Goal: Information Seeking & Learning: Learn about a topic

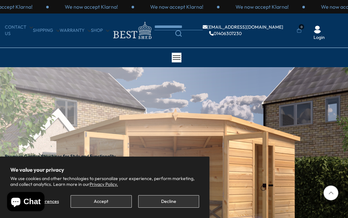
click at [115, 202] on button "Accept" at bounding box center [101, 202] width 61 height 13
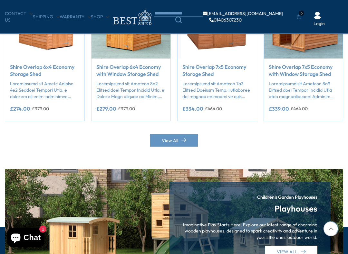
scroll to position [595, 0]
click at [177, 141] on link "View All" at bounding box center [174, 140] width 48 height 13
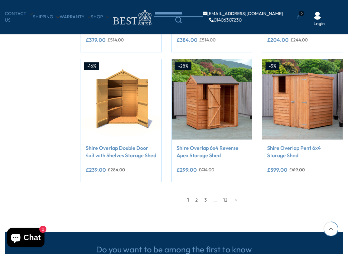
scroll to position [482, 0]
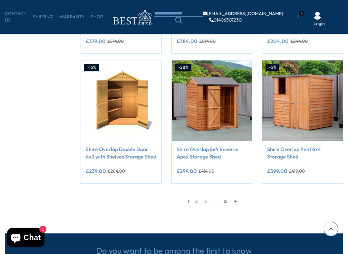
click at [198, 201] on link "2" at bounding box center [196, 202] width 9 height 10
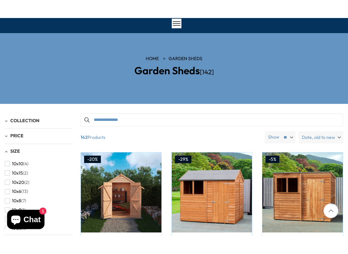
scroll to position [44, 0]
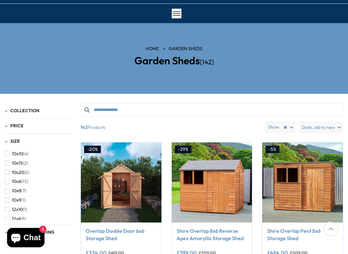
click at [338, 125] on label "Date, old to new" at bounding box center [321, 127] width 44 height 12
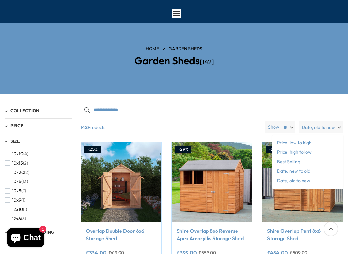
click at [301, 144] on span "Price, low to high" at bounding box center [307, 144] width 71 height 10
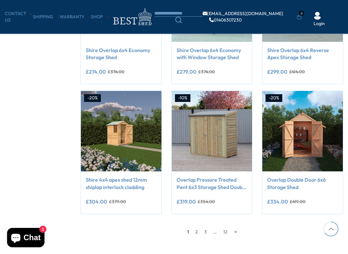
scroll to position [451, 0]
click at [196, 218] on link "2" at bounding box center [196, 232] width 9 height 10
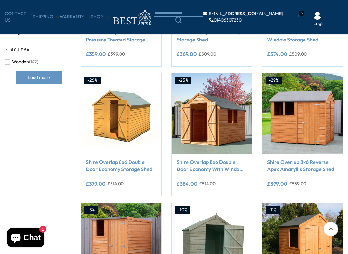
scroll to position [113, 0]
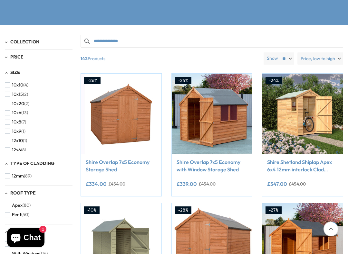
click at [11, 217] on button "Pent (50)" at bounding box center [17, 214] width 24 height 9
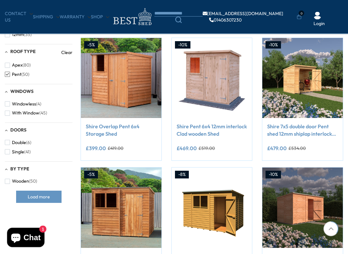
scroll to position [244, 0]
click at [309, 134] on link "Shire 7x5 double door Pent shed 12mm shiplap interlock cladding" at bounding box center [302, 130] width 71 height 14
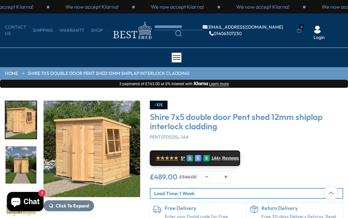
click at [23, 171] on img "3 / 9" at bounding box center [20, 165] width 31 height 37
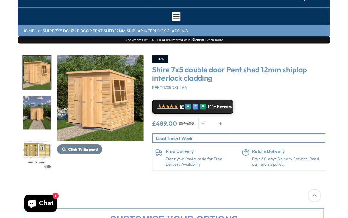
scroll to position [39, 0]
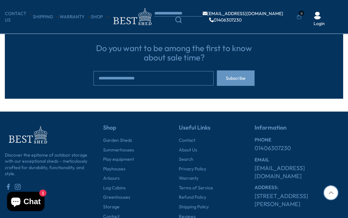
scroll to position [723, 0]
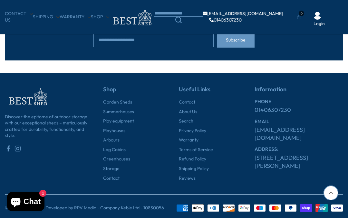
click at [195, 159] on link "Refund Policy" at bounding box center [192, 159] width 27 height 6
click at [188, 177] on link "Reviews" at bounding box center [187, 179] width 17 height 6
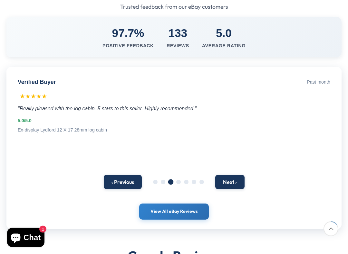
scroll to position [112, 0]
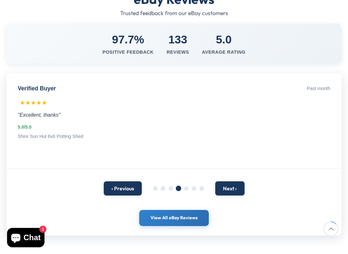
click at [155, 191] on div "‹ Previous Next ›" at bounding box center [173, 188] width 335 height 27
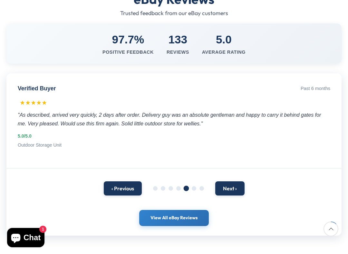
click at [123, 193] on button "‹ Previous" at bounding box center [123, 189] width 38 height 14
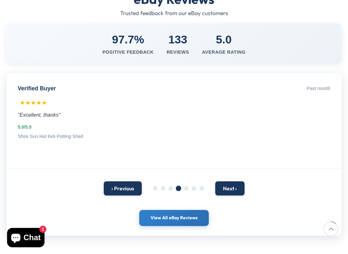
click at [124, 192] on button "‹ Previous" at bounding box center [123, 189] width 38 height 14
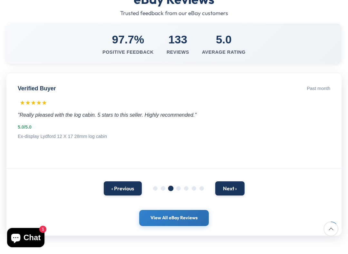
click at [124, 191] on button "‹ Previous" at bounding box center [123, 189] width 38 height 14
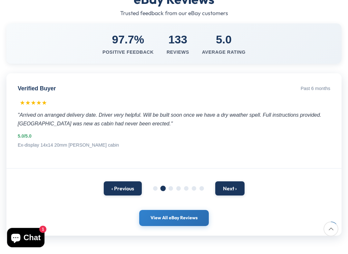
click at [122, 189] on button "‹ Previous" at bounding box center [123, 189] width 38 height 14
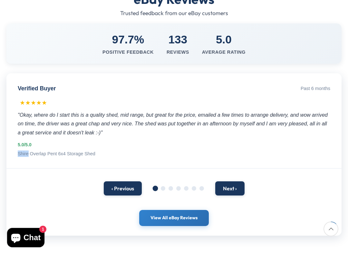
click at [292, 175] on div "‹ Previous Next ›" at bounding box center [173, 188] width 335 height 27
click at [235, 187] on button "Next ›" at bounding box center [229, 189] width 29 height 14
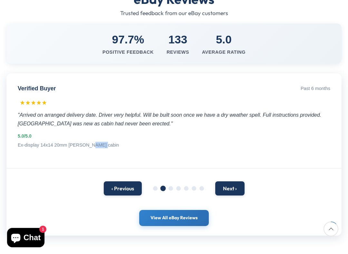
click at [234, 187] on button "Next ›" at bounding box center [229, 189] width 29 height 14
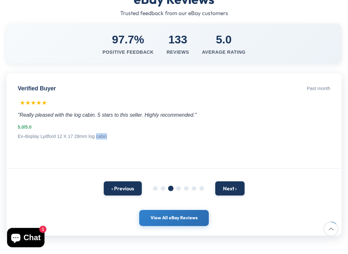
click at [233, 189] on button "Next ›" at bounding box center [229, 189] width 29 height 14
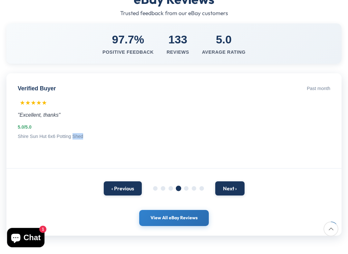
click at [235, 189] on button "Next ›" at bounding box center [229, 189] width 29 height 14
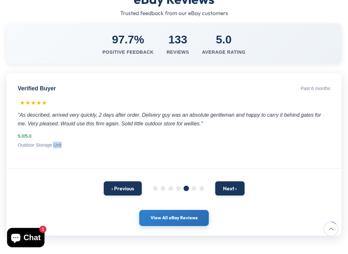
click at [234, 188] on button "Next ›" at bounding box center [229, 189] width 29 height 14
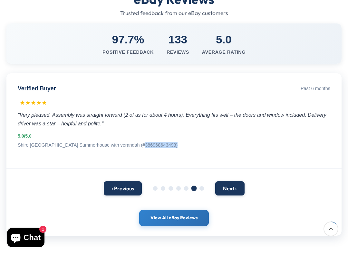
click at [235, 190] on button "Next ›" at bounding box center [229, 189] width 29 height 14
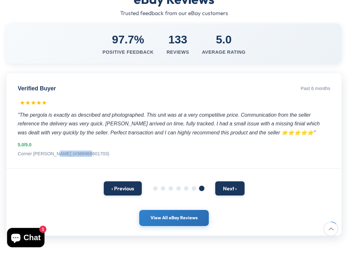
click at [190, 217] on link "View All eBay Reviews" at bounding box center [174, 218] width 70 height 16
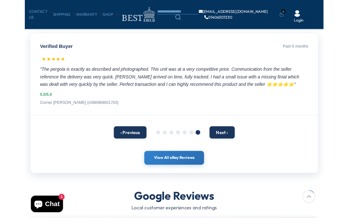
scroll to position [130, 0]
